Goal: Task Accomplishment & Management: Use online tool/utility

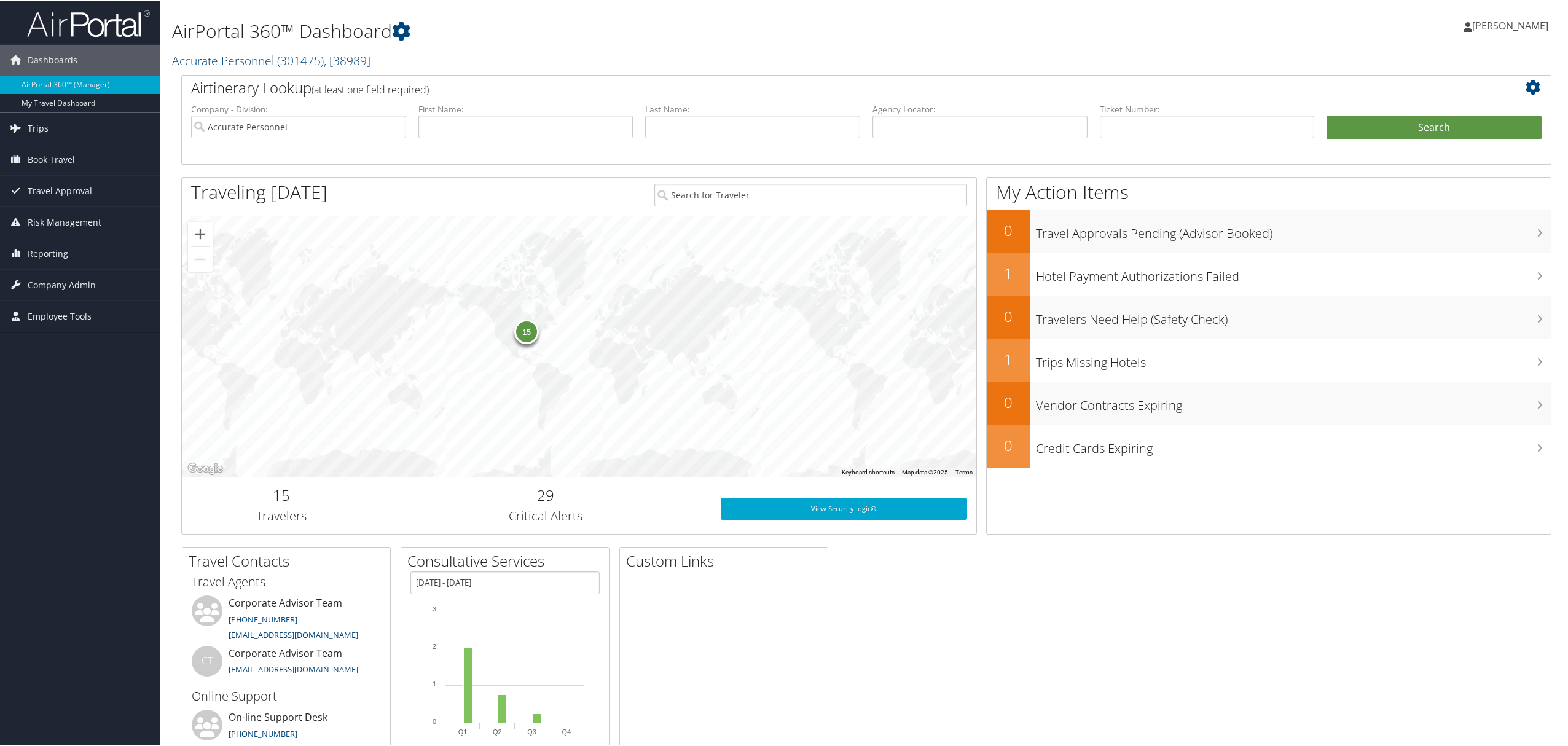
click at [1523, 16] on link "[PERSON_NAME]" at bounding box center [1512, 24] width 97 height 37
click at [1443, 111] on link "View Travel Profile" at bounding box center [1478, 109] width 137 height 21
